Goal: Information Seeking & Learning: Learn about a topic

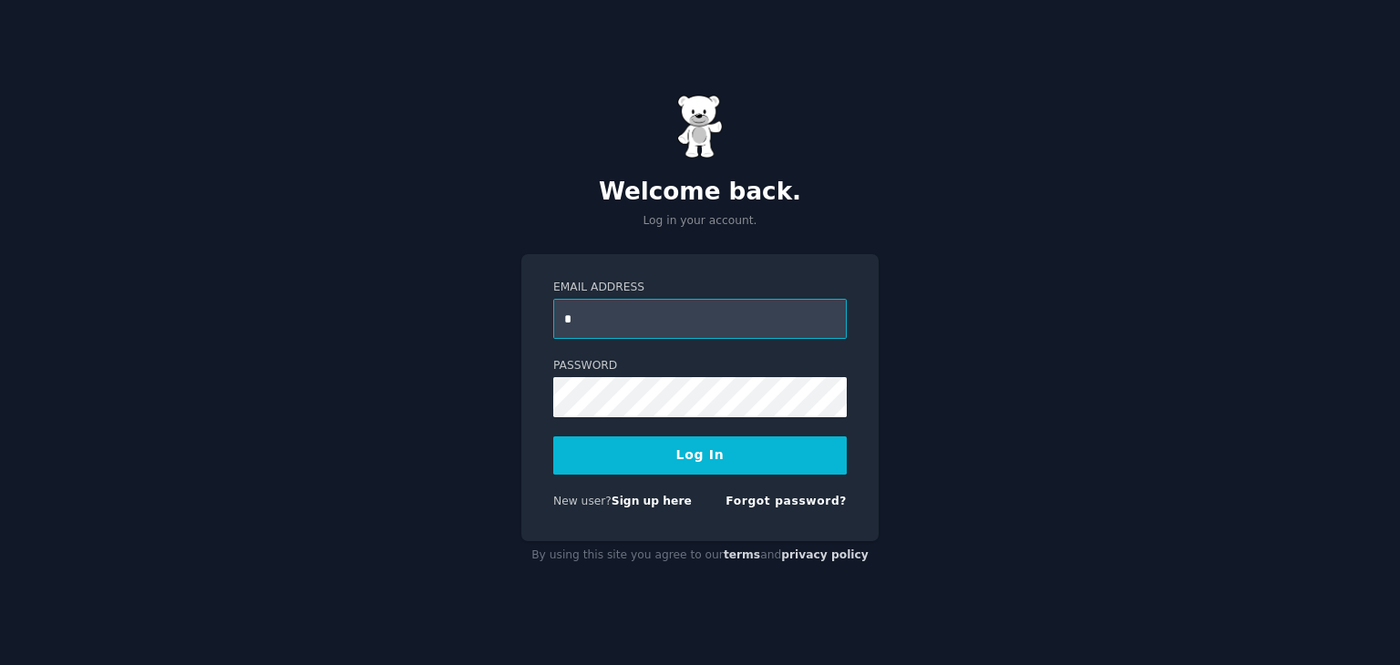
type input "**********"
click at [553, 437] on button "Log In" at bounding box center [699, 456] width 293 height 38
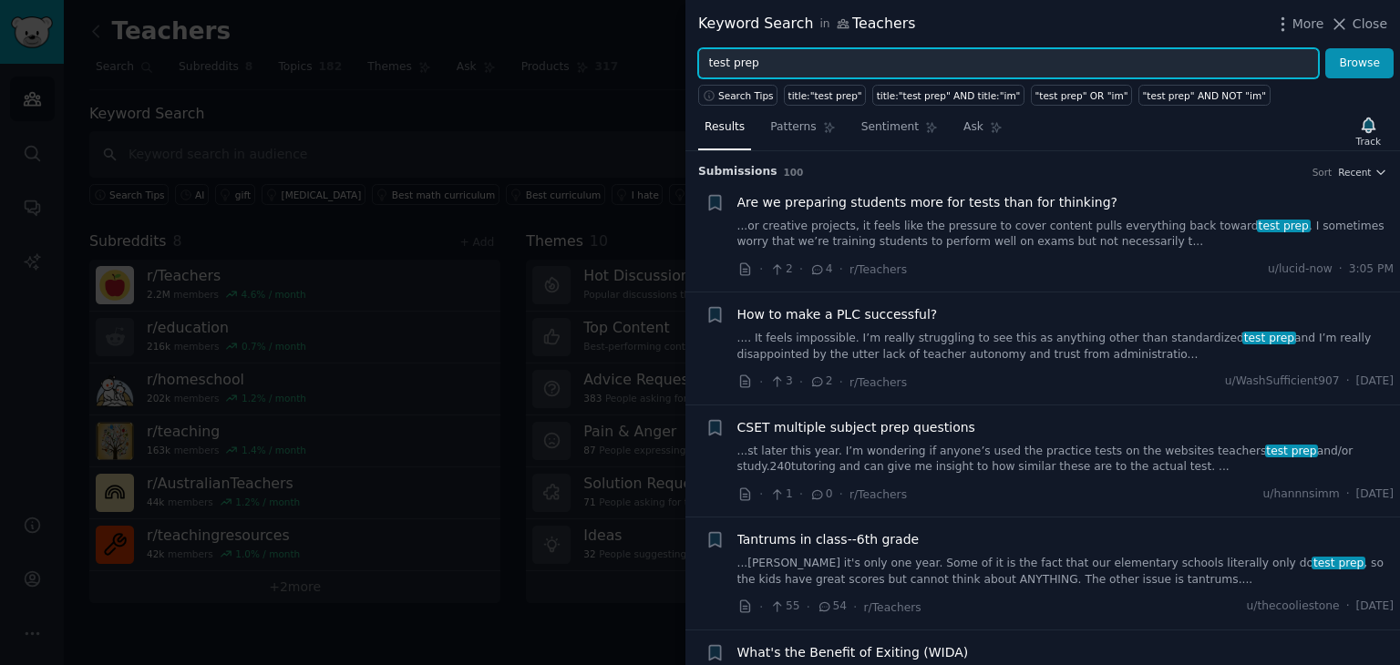
click at [806, 62] on input "test prep" at bounding box center [1008, 63] width 621 height 31
type input "AI"
click at [1325, 48] on button "Browse" at bounding box center [1359, 63] width 68 height 31
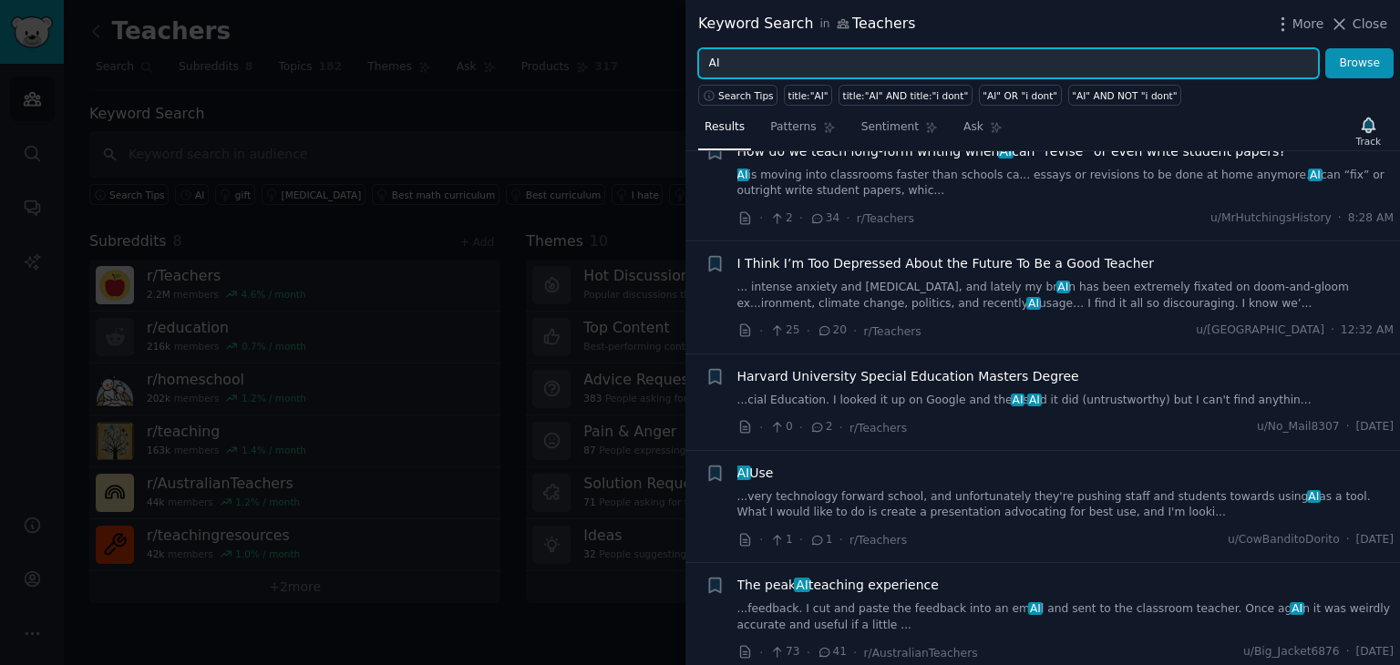
scroll to position [53, 0]
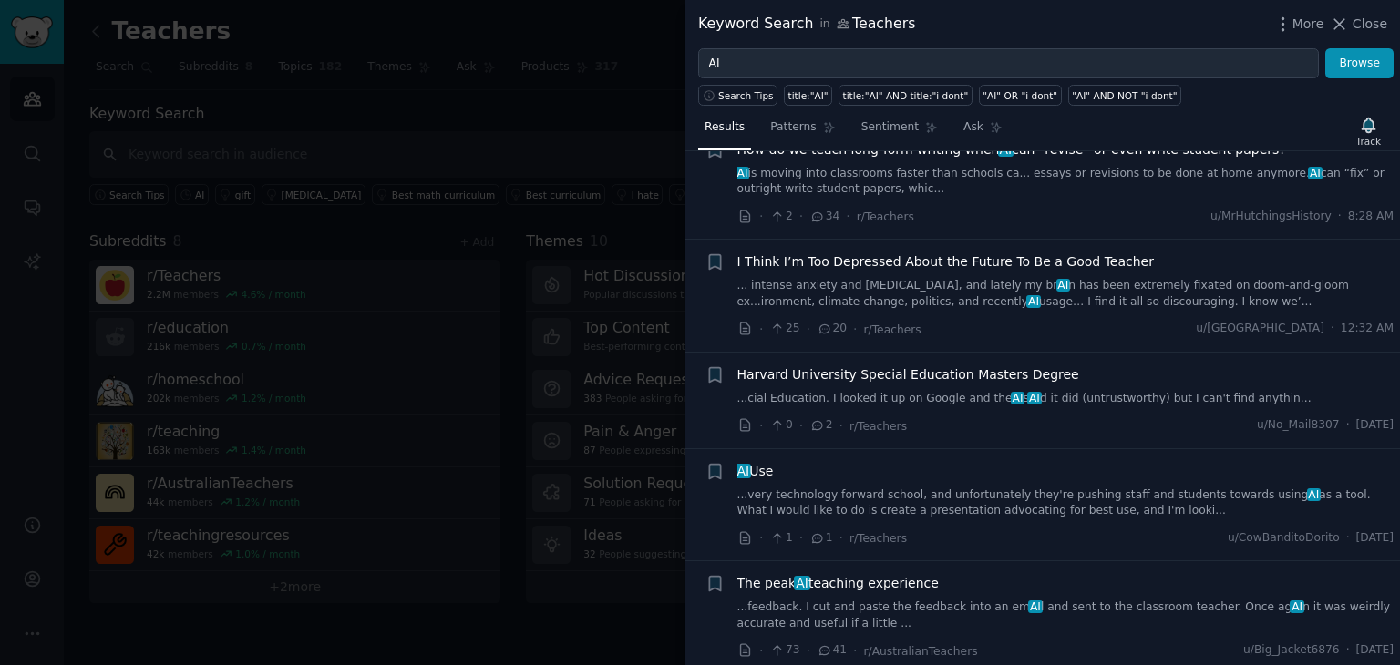
click at [764, 493] on link "...very technology forward school, and unfortunately they're pushing staff and …" at bounding box center [1065, 504] width 657 height 32
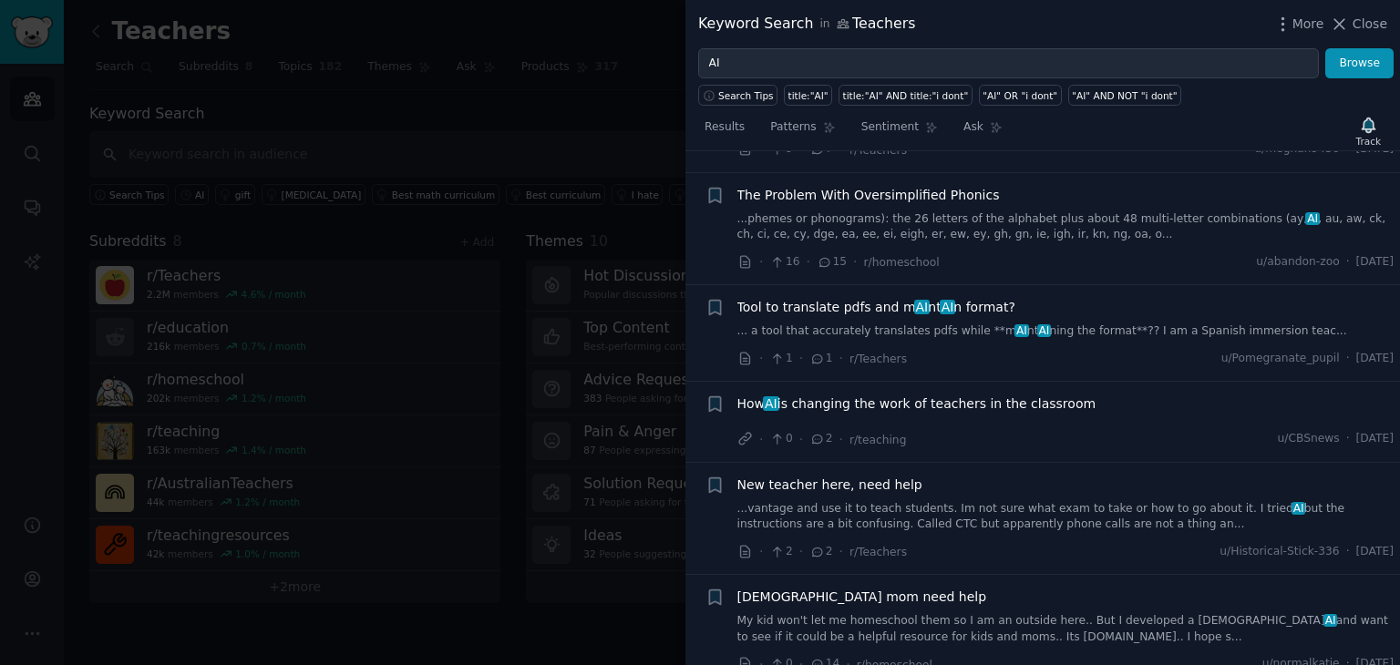
scroll to position [1301, 0]
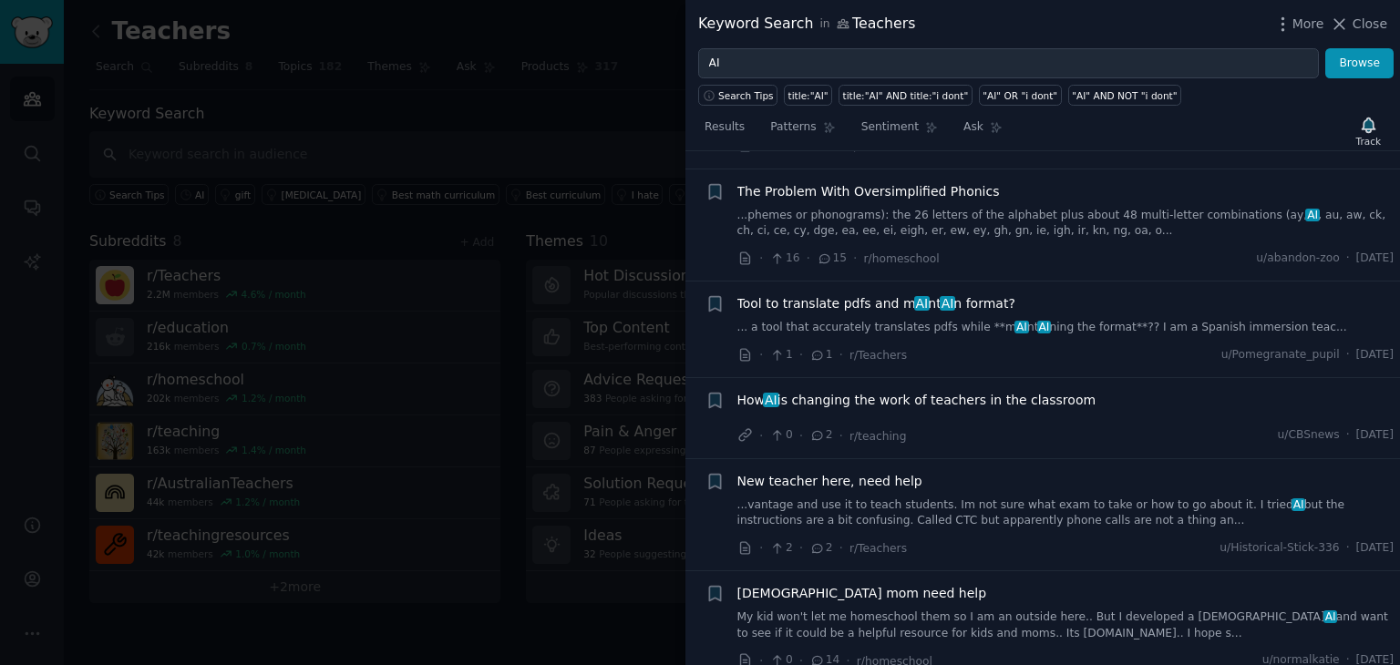
click at [988, 398] on span "How AI is changing the work of teachers in the classroom" at bounding box center [916, 400] width 359 height 19
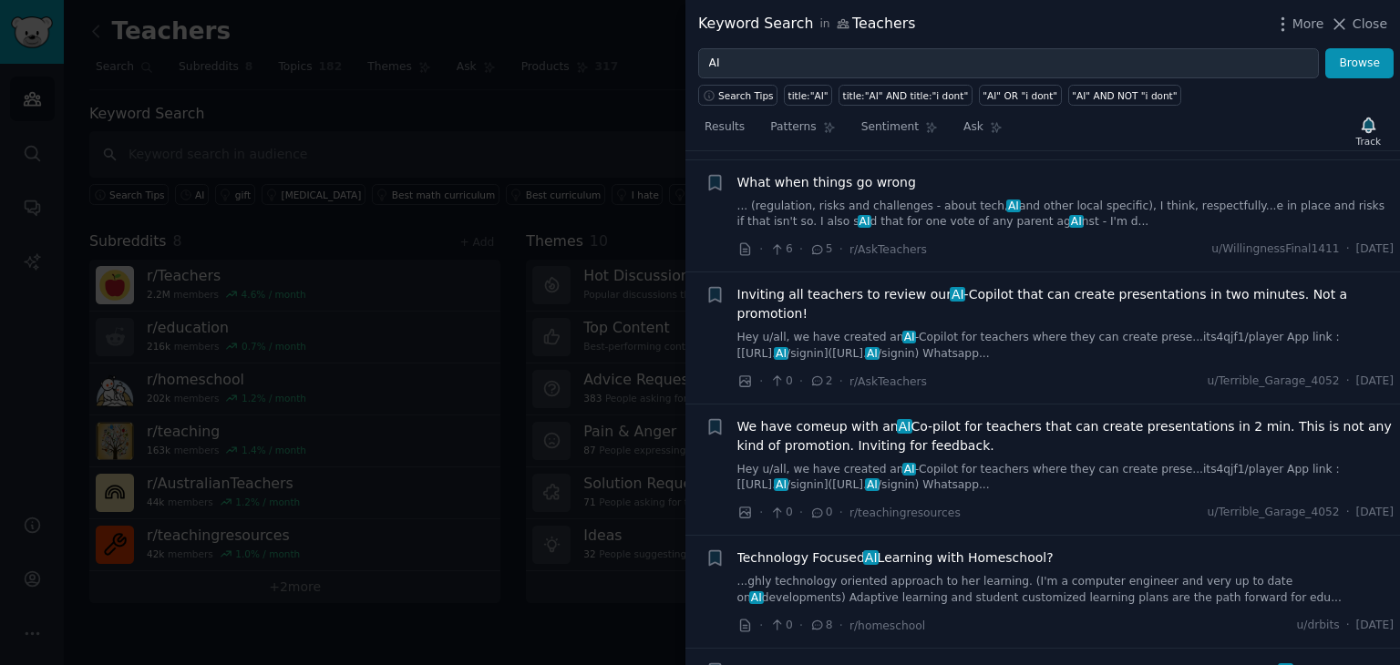
scroll to position [2388, 0]
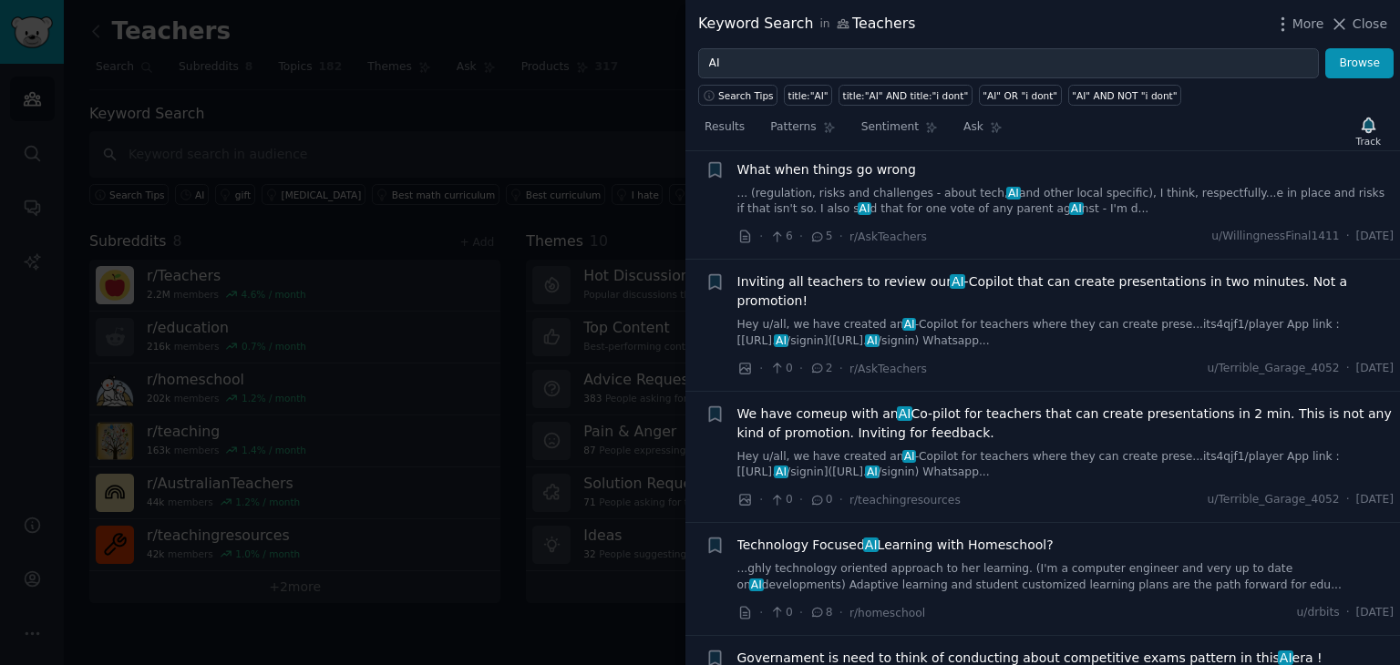
click at [996, 536] on span "Technology Focused AI Learning with Homeschool?" at bounding box center [895, 545] width 316 height 19
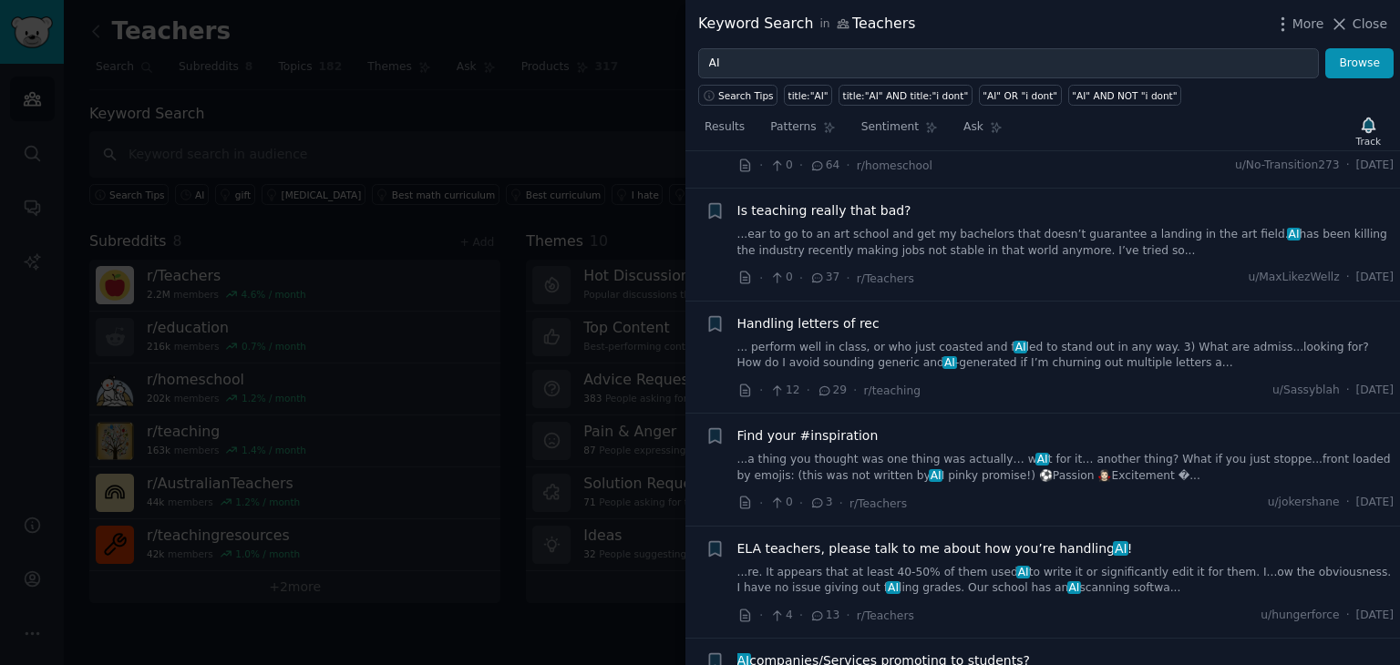
scroll to position [2847, 0]
click at [880, 540] on span "ELA teachers, please talk to me about how you’re handling AI !" at bounding box center [935, 549] width 396 height 19
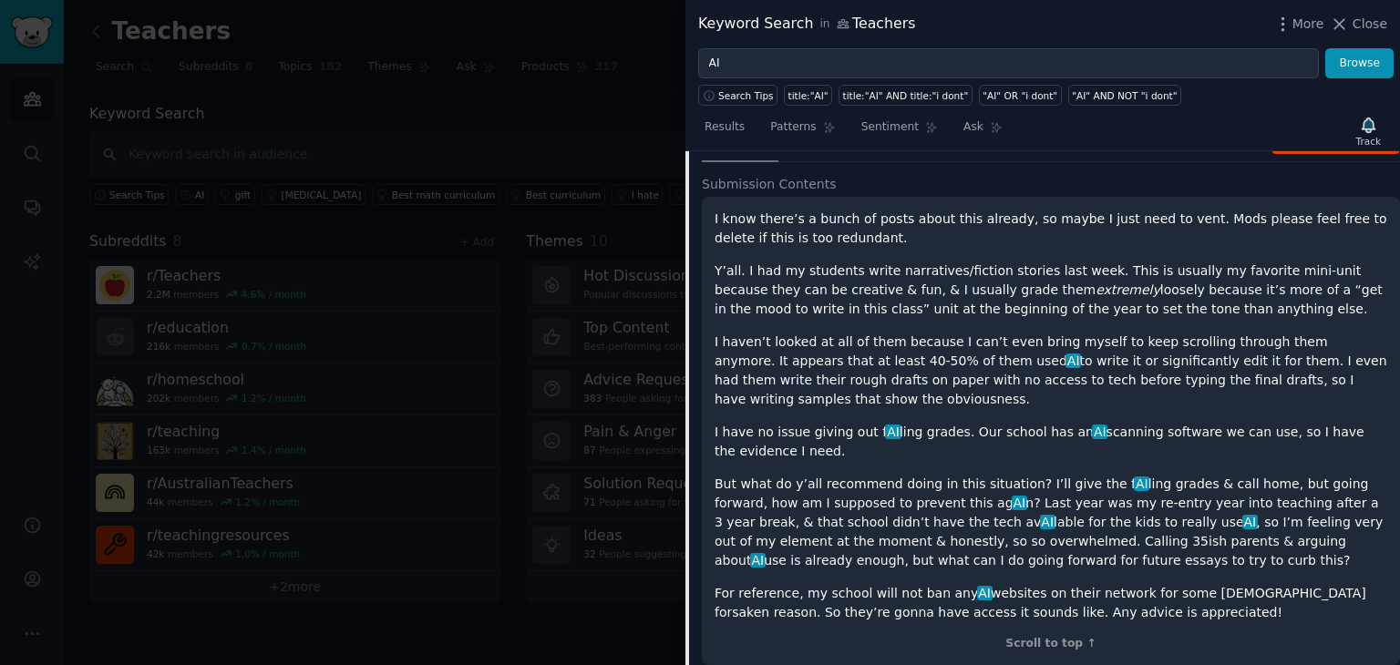
scroll to position [2937, 0]
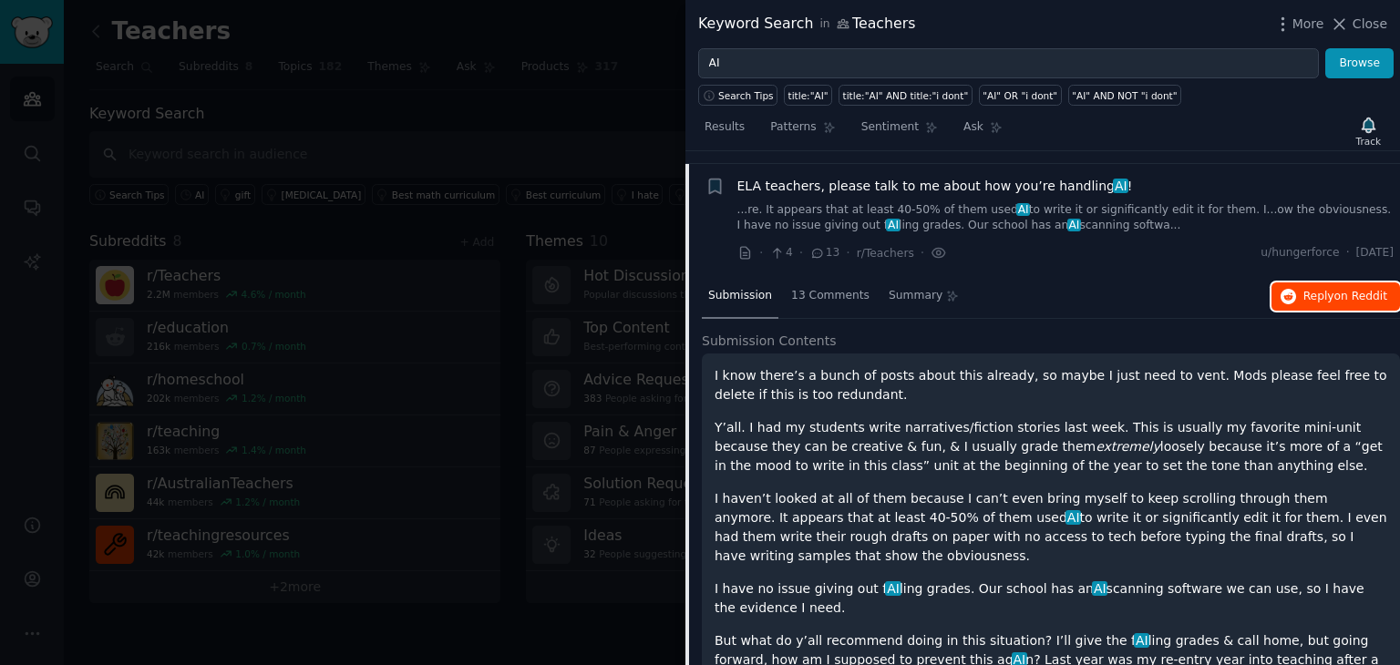
click at [1333, 283] on button "Reply on Reddit" at bounding box center [1335, 297] width 129 height 29
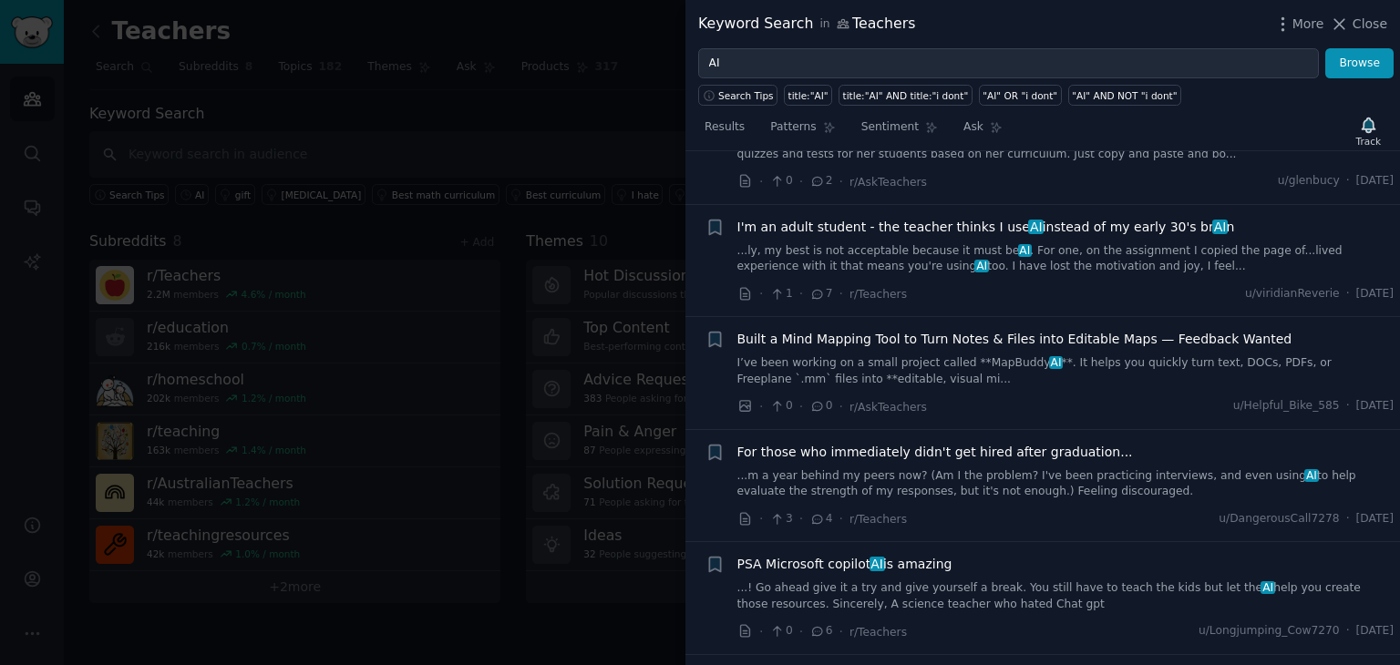
scroll to position [3810, 0]
